Goal: Task Accomplishment & Management: Complete application form

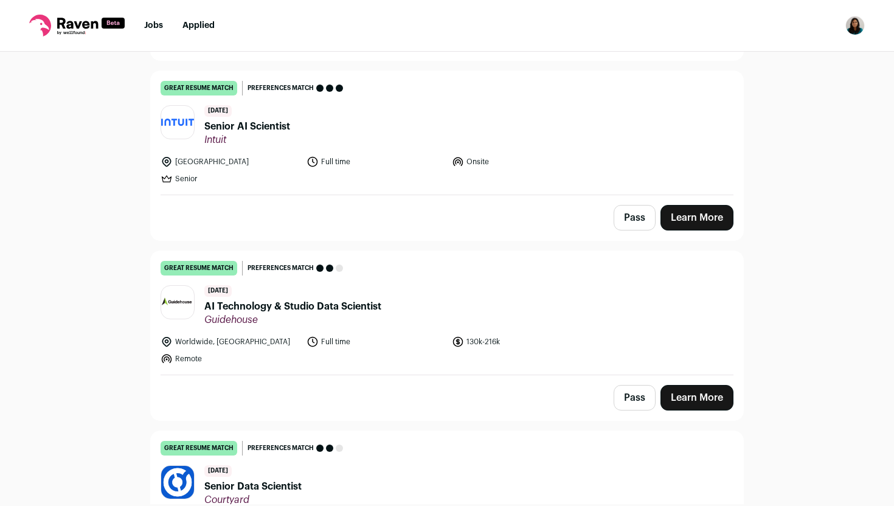
scroll to position [471, 0]
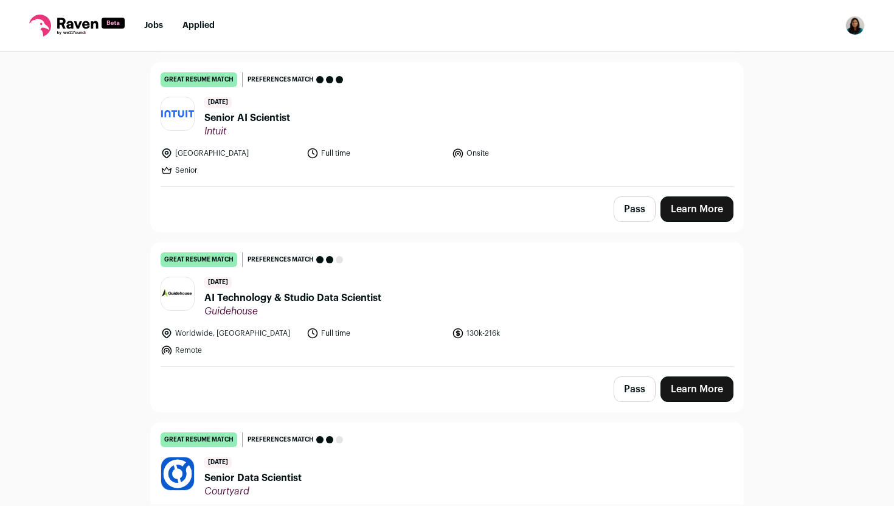
click at [354, 297] on span "AI Technology & Studio Data Scientist" at bounding box center [292, 298] width 177 height 15
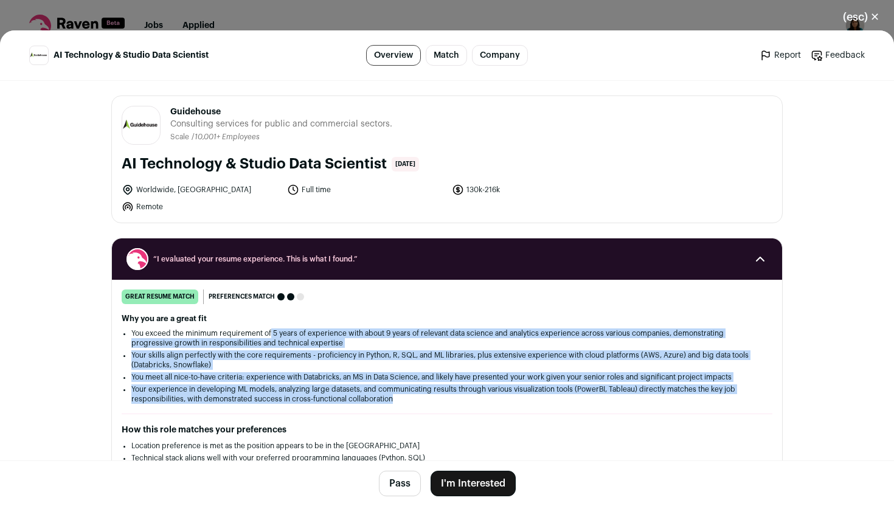
drag, startPoint x: 271, startPoint y: 333, endPoint x: 471, endPoint y: 403, distance: 212.0
click at [471, 403] on ul "You exceed the minimum requirement of 5 years of experience with about 9 years …" at bounding box center [446, 365] width 631 height 75
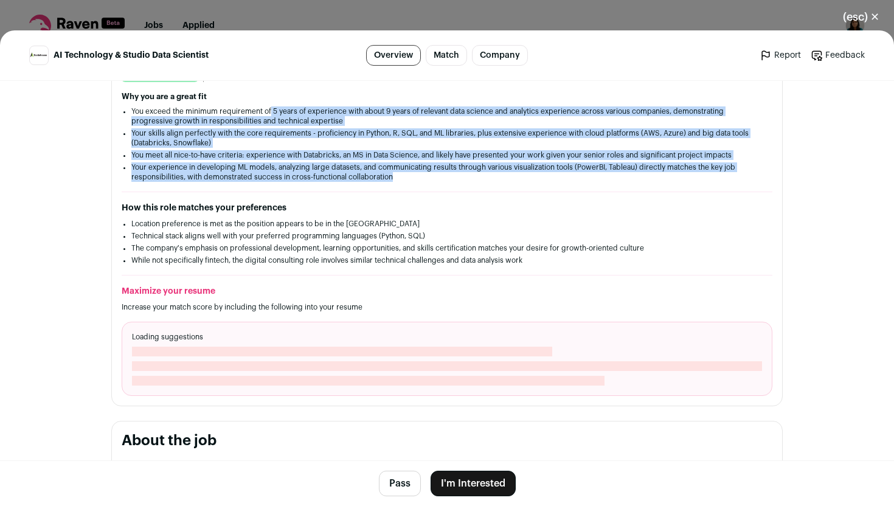
scroll to position [224, 0]
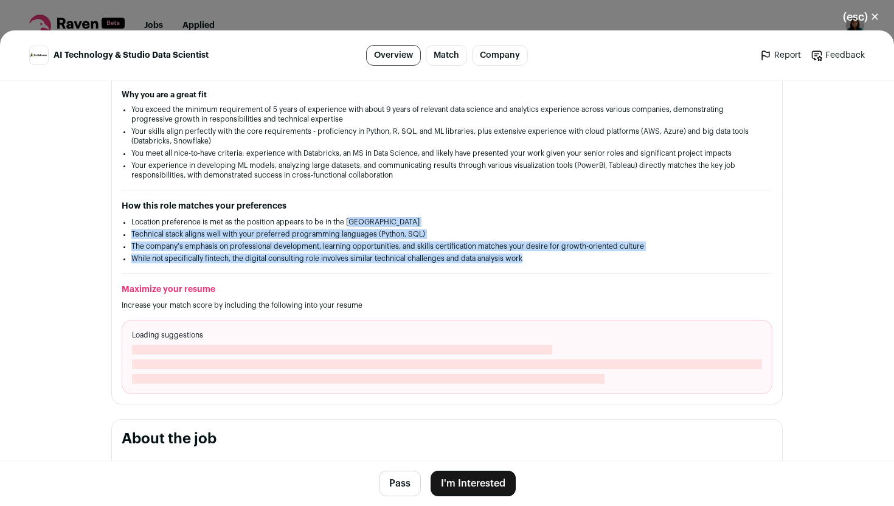
drag, startPoint x: 349, startPoint y: 226, endPoint x: 521, endPoint y: 276, distance: 179.4
click at [523, 277] on div "great resume match You meet the must-have requirements, the nice-to-have requir…" at bounding box center [447, 230] width 670 height 328
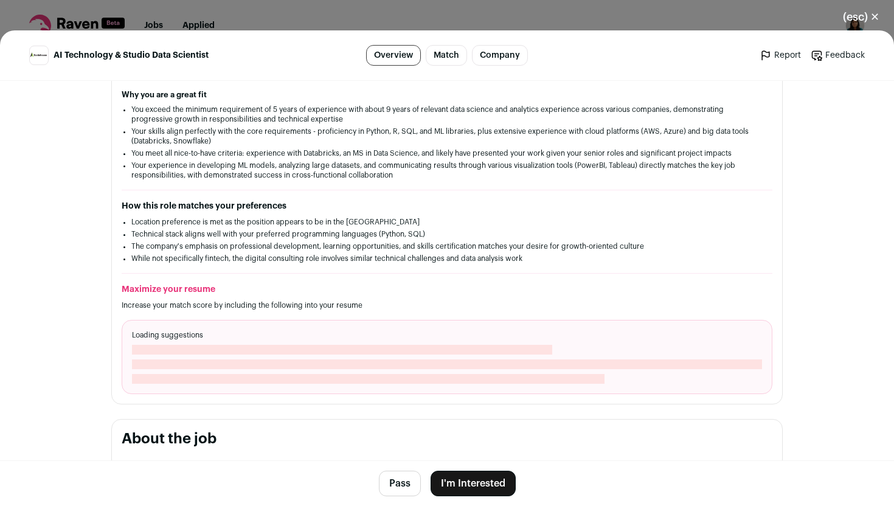
click at [423, 285] on h2 "Maximize your resume" at bounding box center [447, 289] width 651 height 12
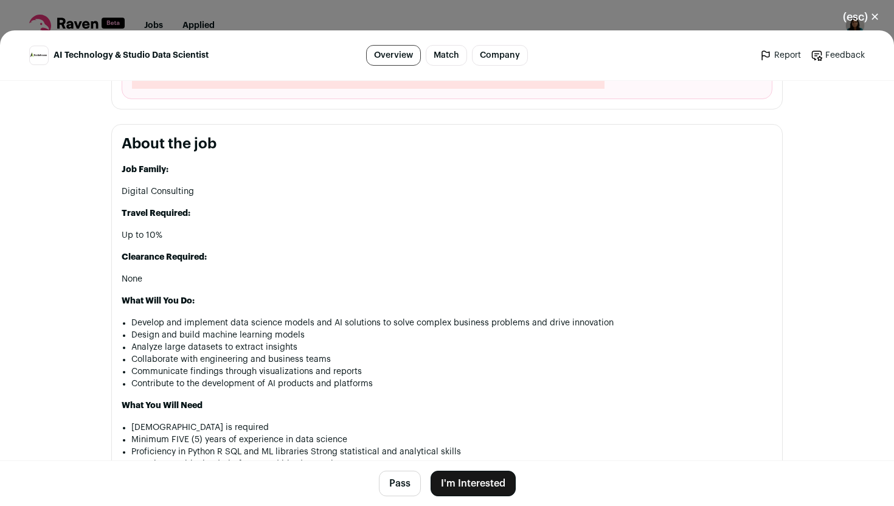
scroll to position [527, 0]
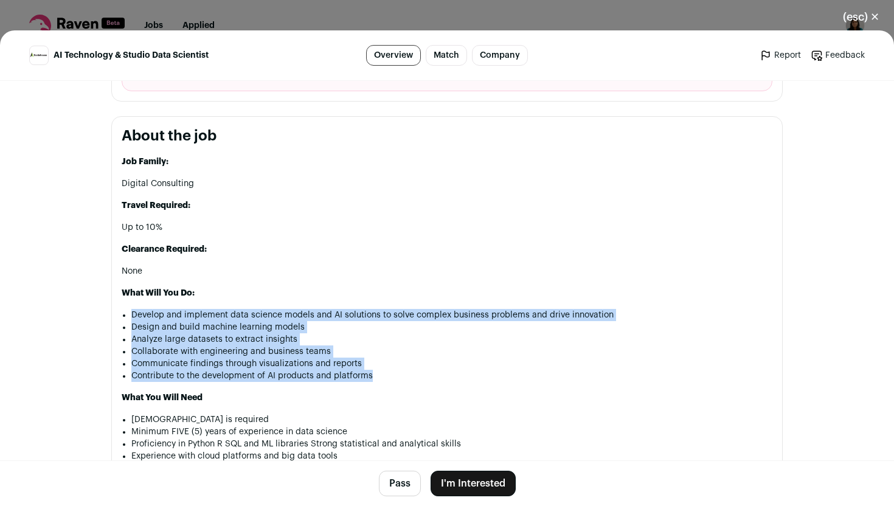
drag, startPoint x: 286, startPoint y: 308, endPoint x: 396, endPoint y: 382, distance: 132.4
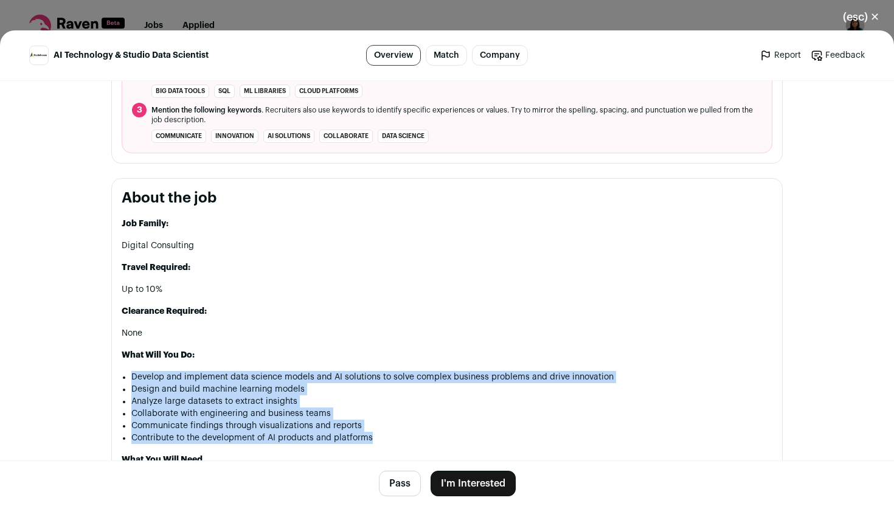
click at [386, 383] on li "Develop and implement data science models and AI solutions to solve complex bus…" at bounding box center [451, 377] width 641 height 12
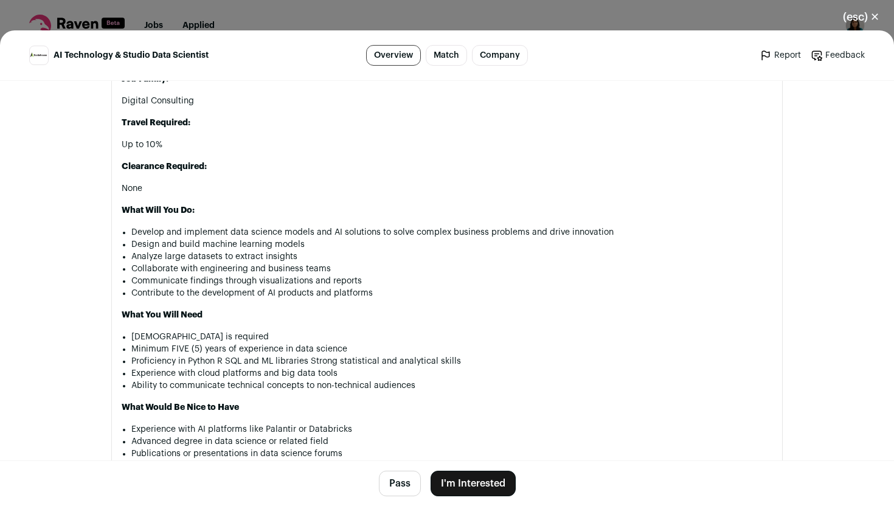
scroll to position [674, 0]
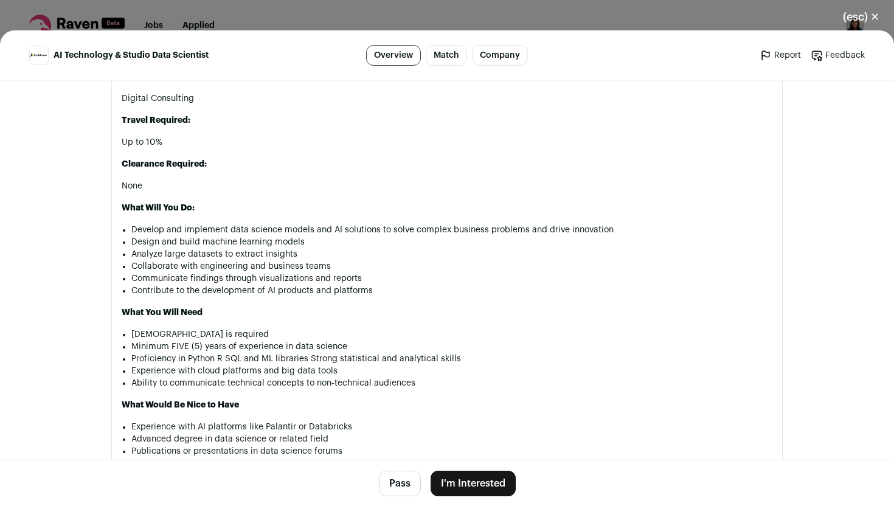
click at [873, 20] on button "(esc) ✕" at bounding box center [861, 17] width 66 height 27
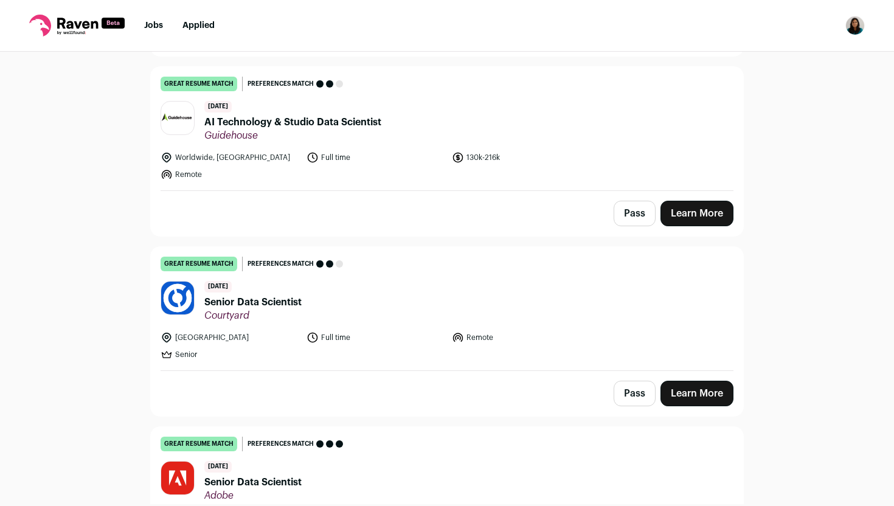
scroll to position [650, 0]
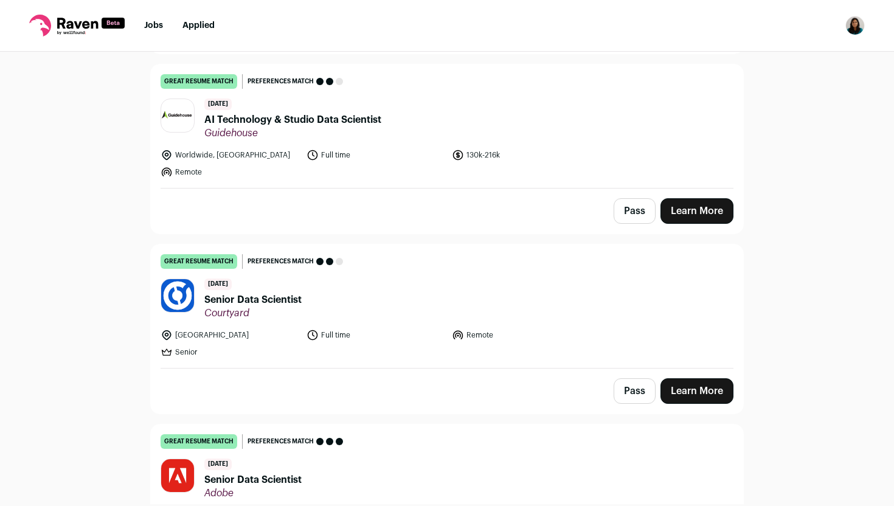
click at [312, 298] on header "[DATE] Senior Data Scientist Courtyard" at bounding box center [447, 299] width 573 height 41
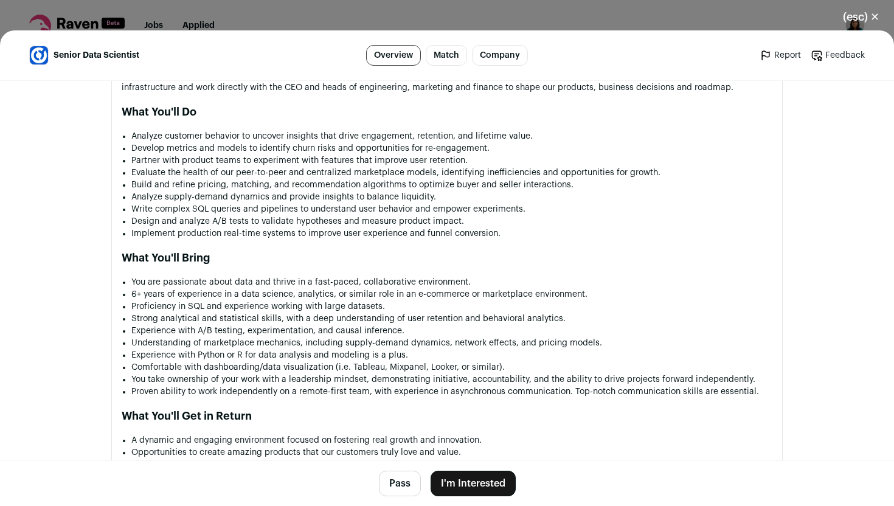
scroll to position [818, 0]
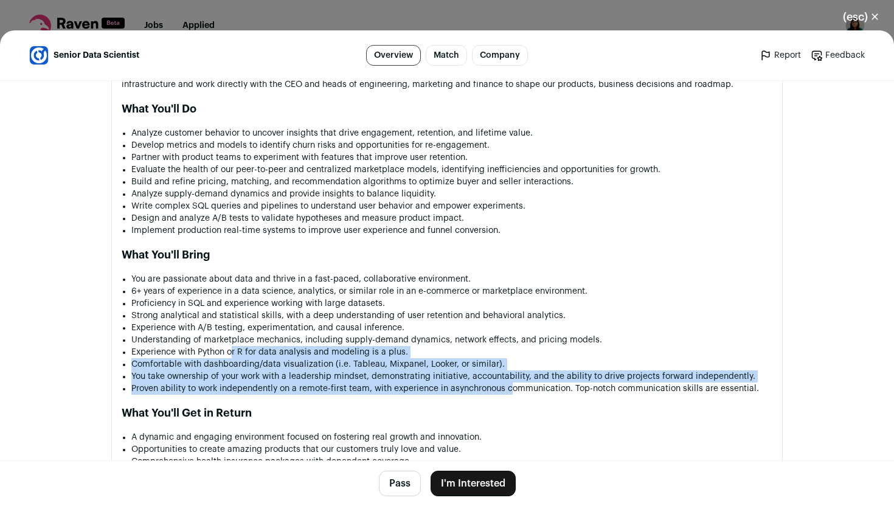
drag, startPoint x: 234, startPoint y: 350, endPoint x: 509, endPoint y: 391, distance: 278.5
click at [511, 392] on ul "You are passionate about data and thrive in a fast-paced, collaborative environ…" at bounding box center [451, 334] width 641 height 122
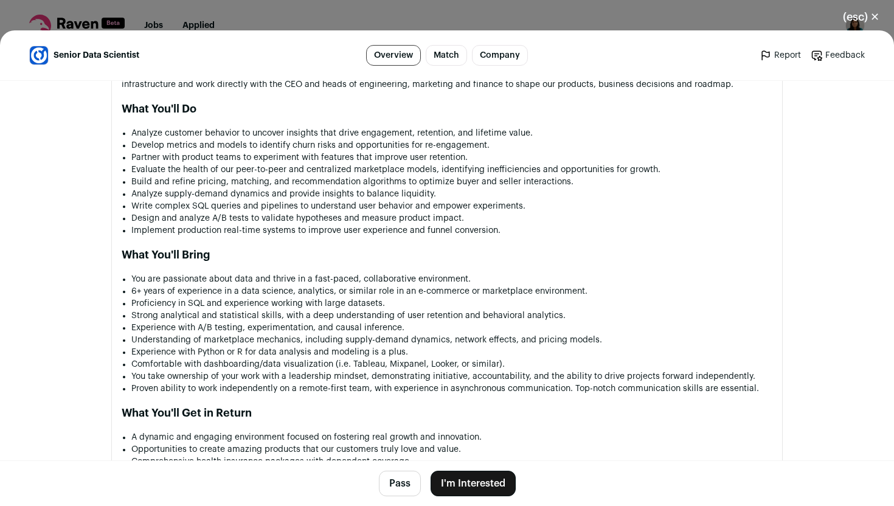
click at [515, 322] on li "Experience with A/B testing, experimentation, and causal inference." at bounding box center [451, 328] width 641 height 12
drag, startPoint x: 397, startPoint y: 288, endPoint x: 651, endPoint y: 288, distance: 254.3
click at [651, 288] on li "6+ years of experience in a data science, analytics, or similar role in an e-co…" at bounding box center [451, 291] width 641 height 12
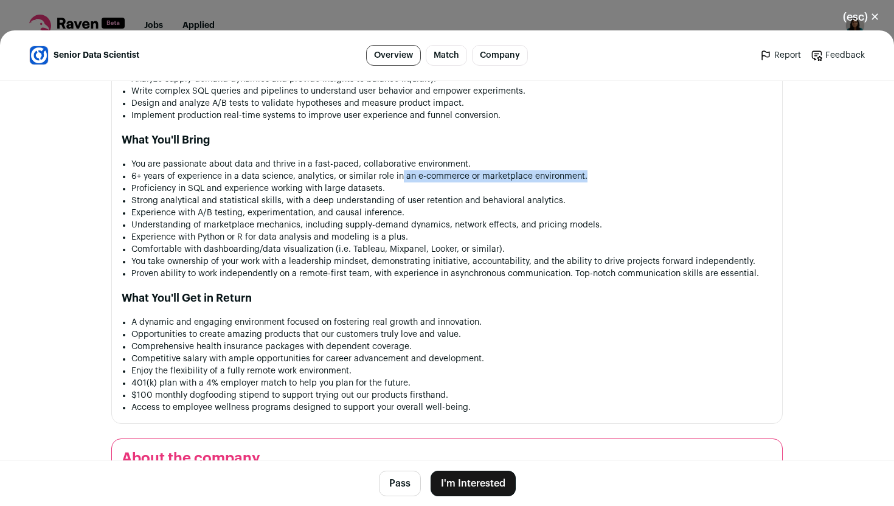
scroll to position [926, 0]
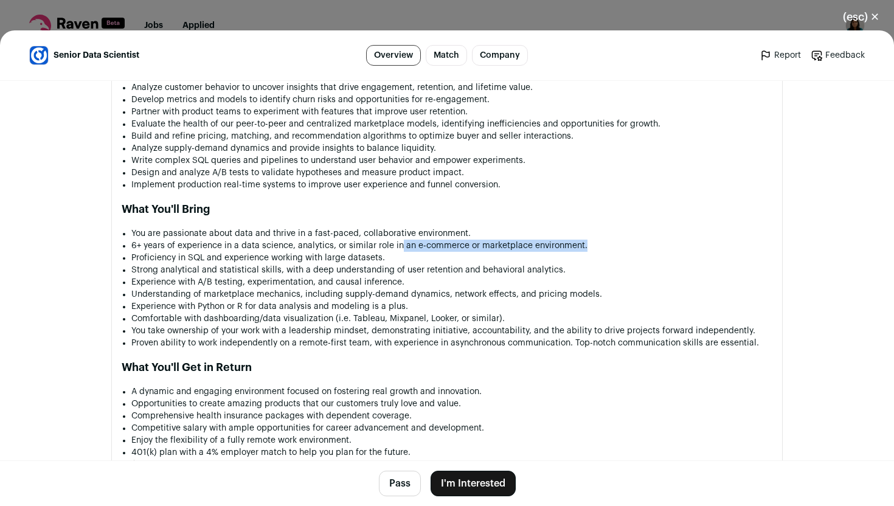
click at [484, 482] on button "I'm Interested" at bounding box center [473, 484] width 85 height 26
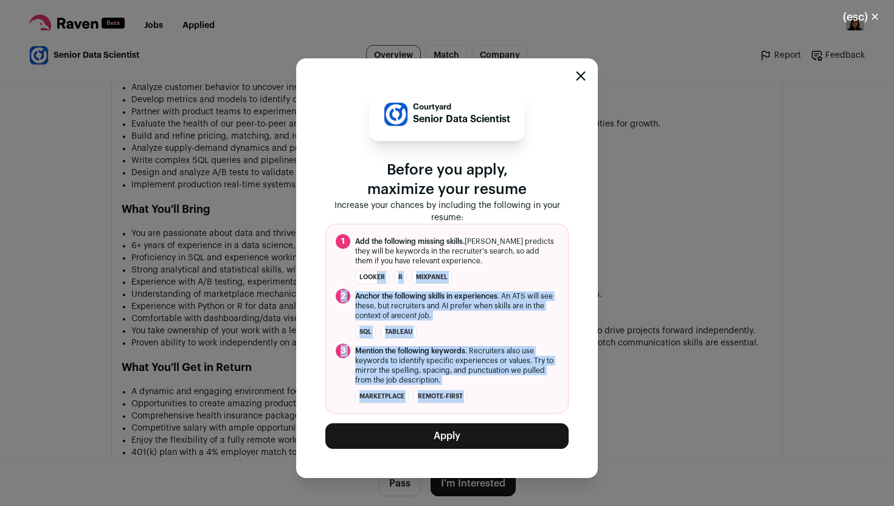
drag, startPoint x: 378, startPoint y: 279, endPoint x: 508, endPoint y: 423, distance: 194.7
click at [507, 423] on div "Courtyard Senior Data Scientist Before you apply, maximize your resume Increase…" at bounding box center [446, 268] width 243 height 361
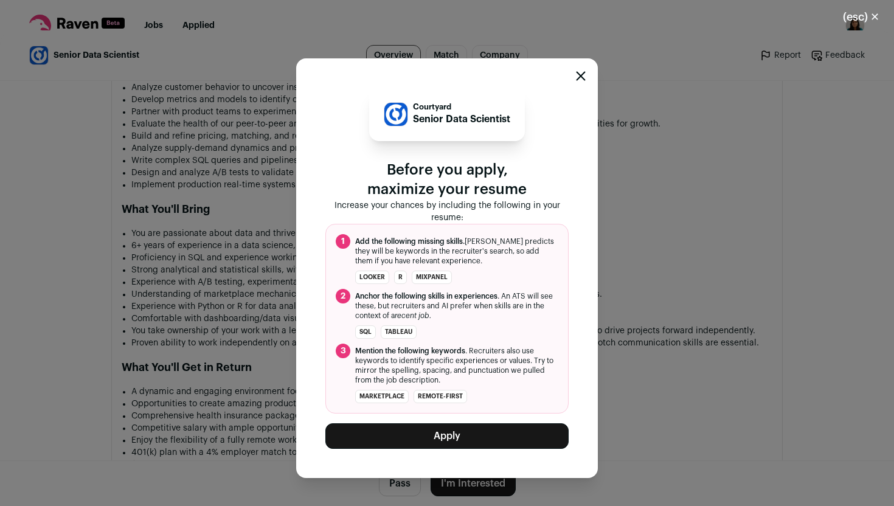
click at [512, 400] on li "marketplace remote-first" at bounding box center [447, 396] width 223 height 13
click at [578, 74] on icon "Close modal" at bounding box center [581, 76] width 10 height 10
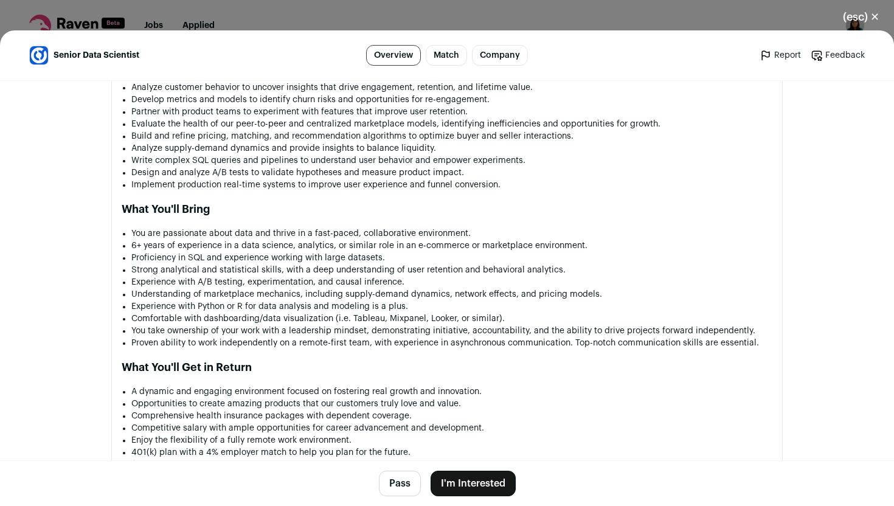
click at [848, 16] on button "(esc) ✕" at bounding box center [861, 17] width 66 height 27
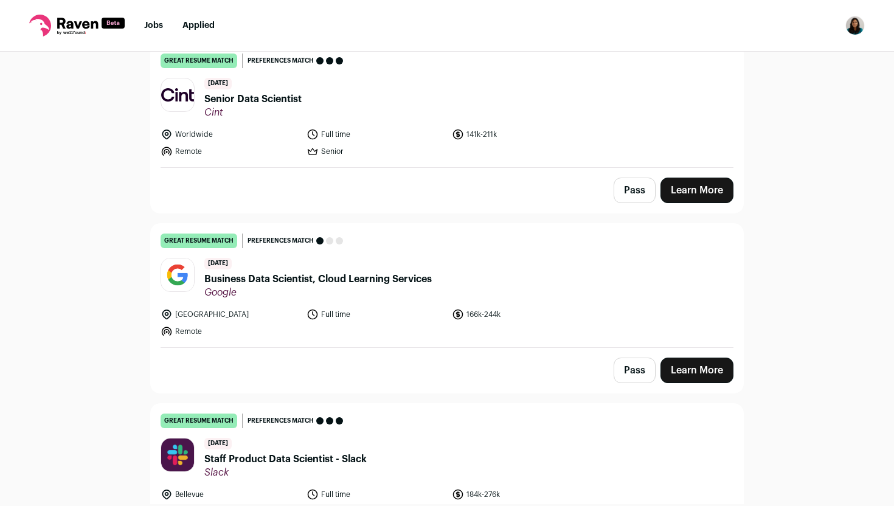
scroll to position [2364, 0]
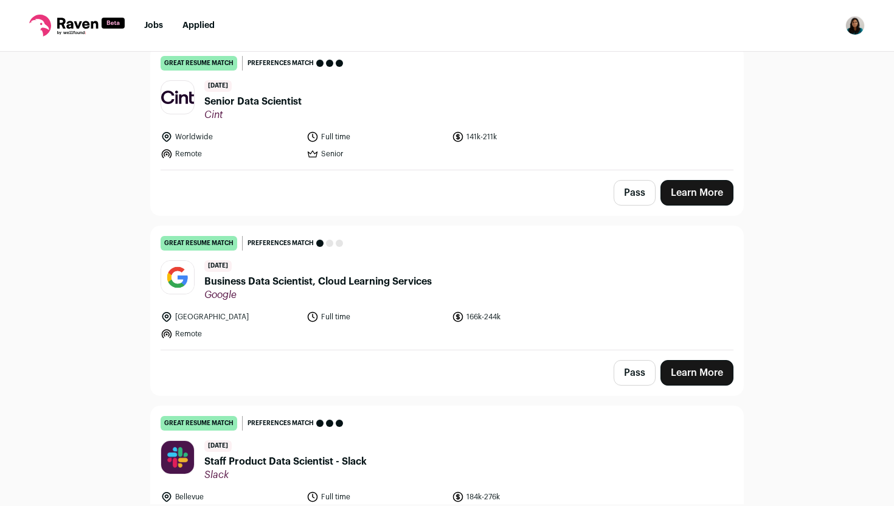
click at [345, 454] on span "Staff Product Data Scientist - Slack" at bounding box center [285, 461] width 162 height 15
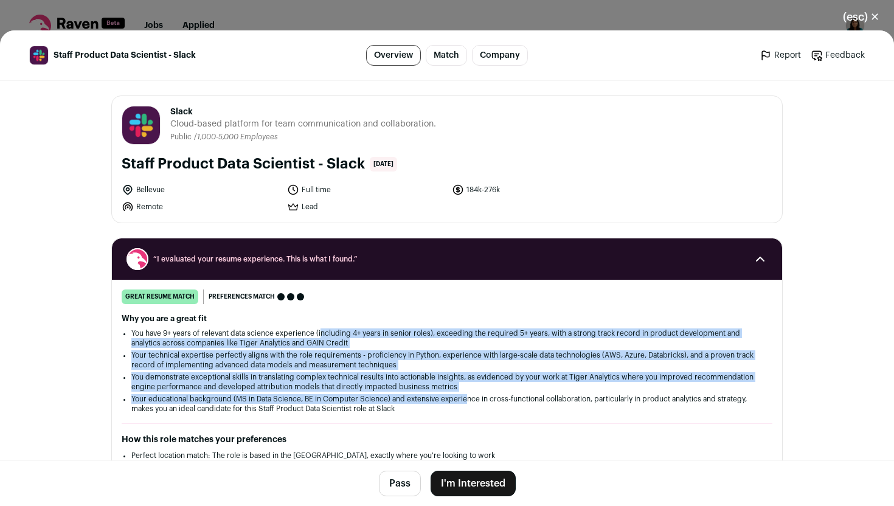
drag, startPoint x: 321, startPoint y: 338, endPoint x: 464, endPoint y: 403, distance: 156.5
click at [464, 403] on ul "You have 9+ years of relevant data science experience (including 4+ years in se…" at bounding box center [446, 370] width 631 height 85
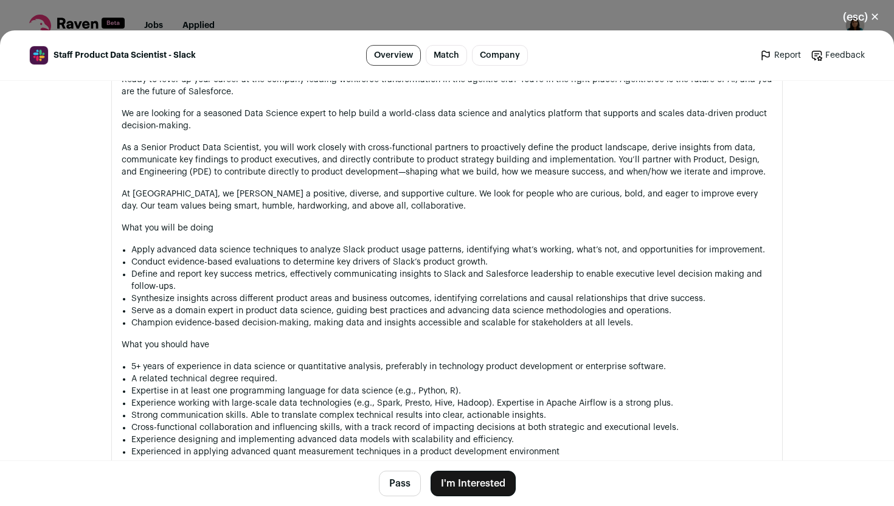
scroll to position [743, 0]
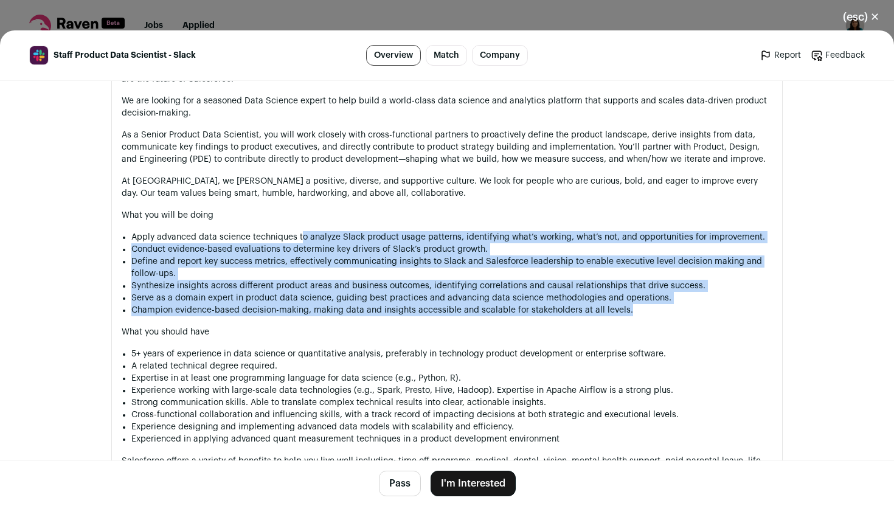
drag, startPoint x: 302, startPoint y: 237, endPoint x: 658, endPoint y: 318, distance: 364.9
click at [658, 318] on div "To get the best candidate experience, please consider applying for a maximum of…" at bounding box center [447, 404] width 651 height 910
